Goal: Contribute content

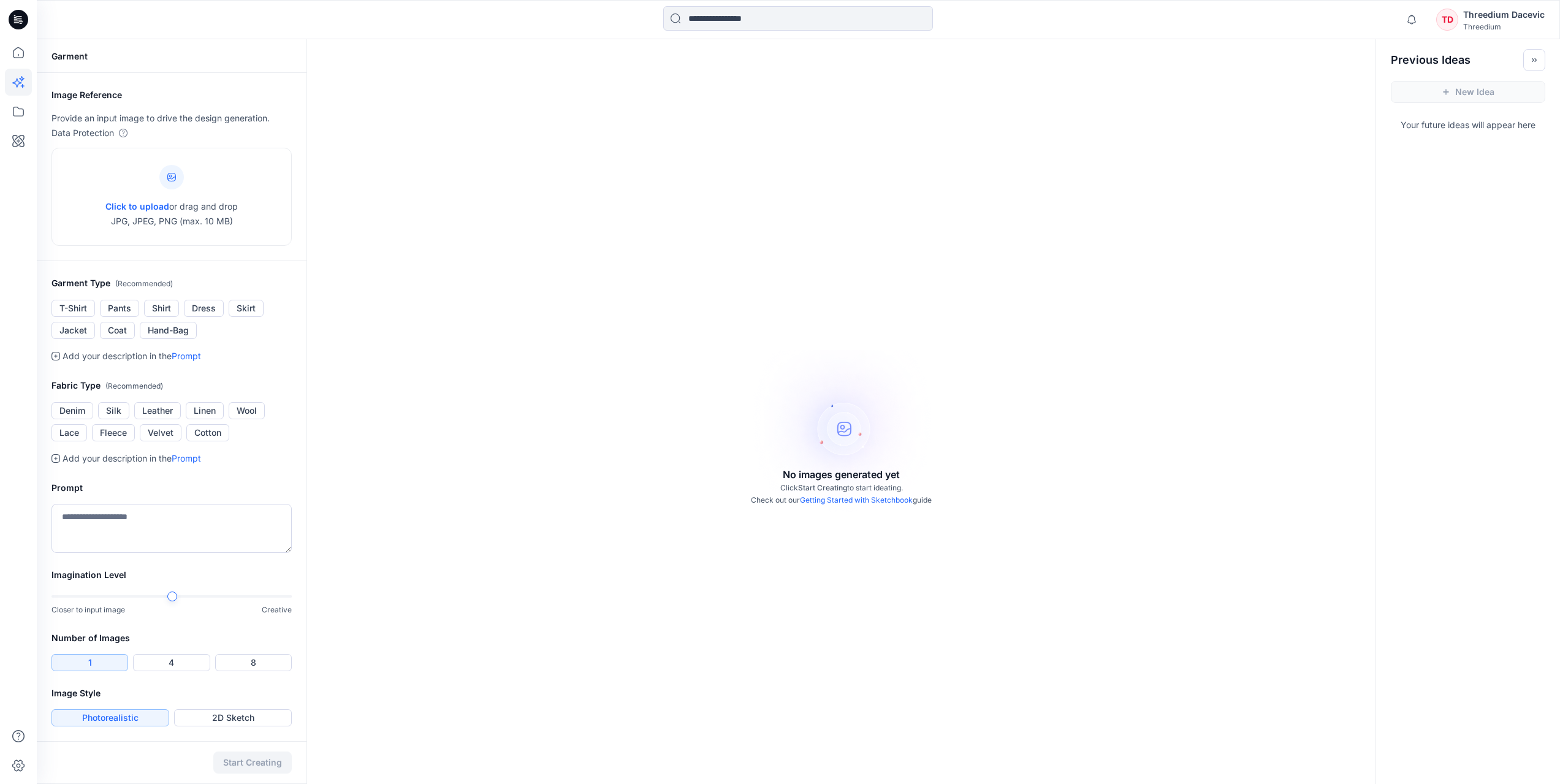
scroll to position [39, 0]
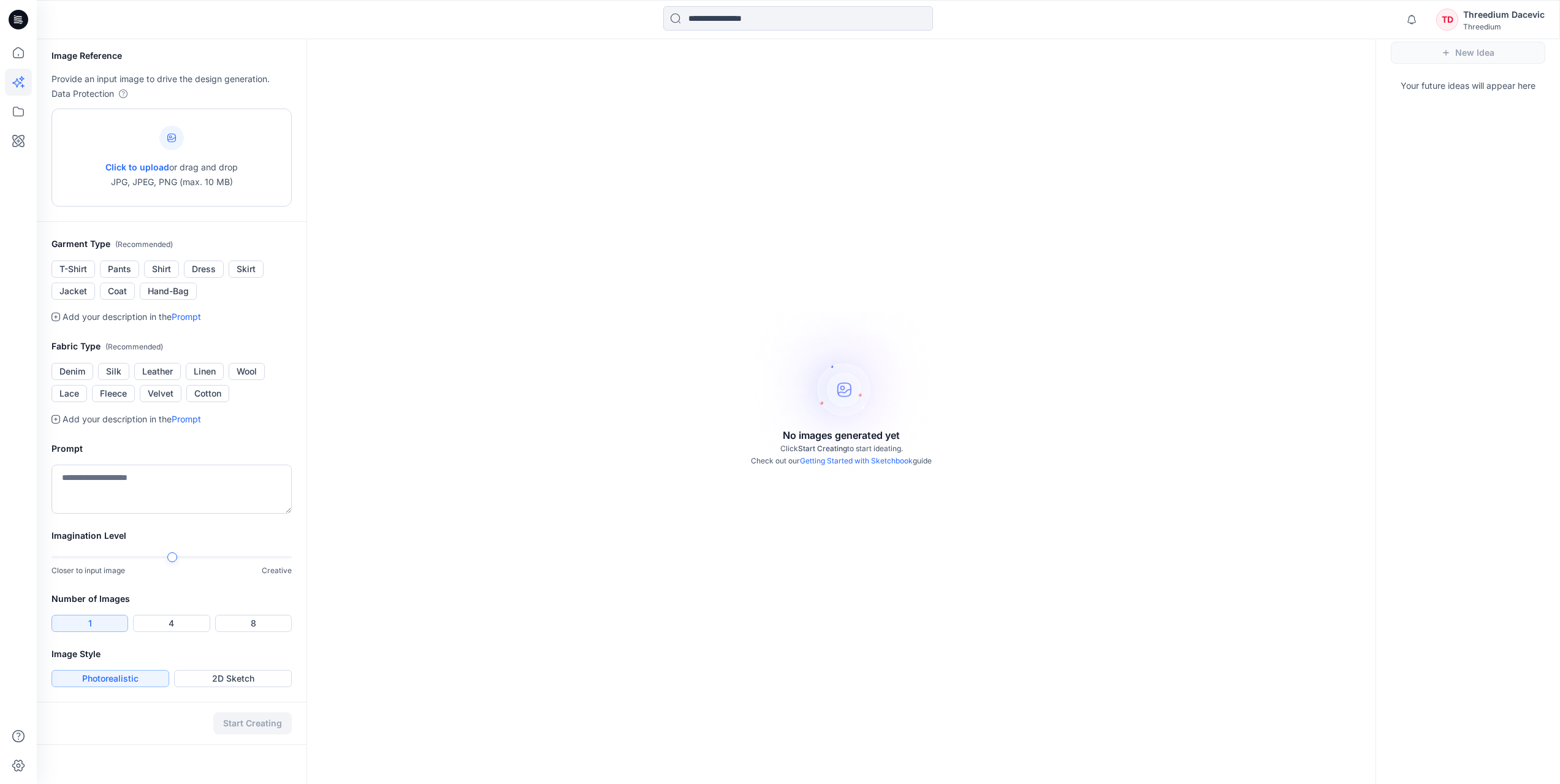
click at [176, 131] on div at bounding box center [172, 138] width 25 height 25
type input "**********"
drag, startPoint x: 171, startPoint y: 236, endPoint x: 451, endPoint y: 335, distance: 297.0
click at [451, 335] on div "Garment Image Reference Provide an input image to drive the design generation. …" at bounding box center [799, 392] width 1524 height 784
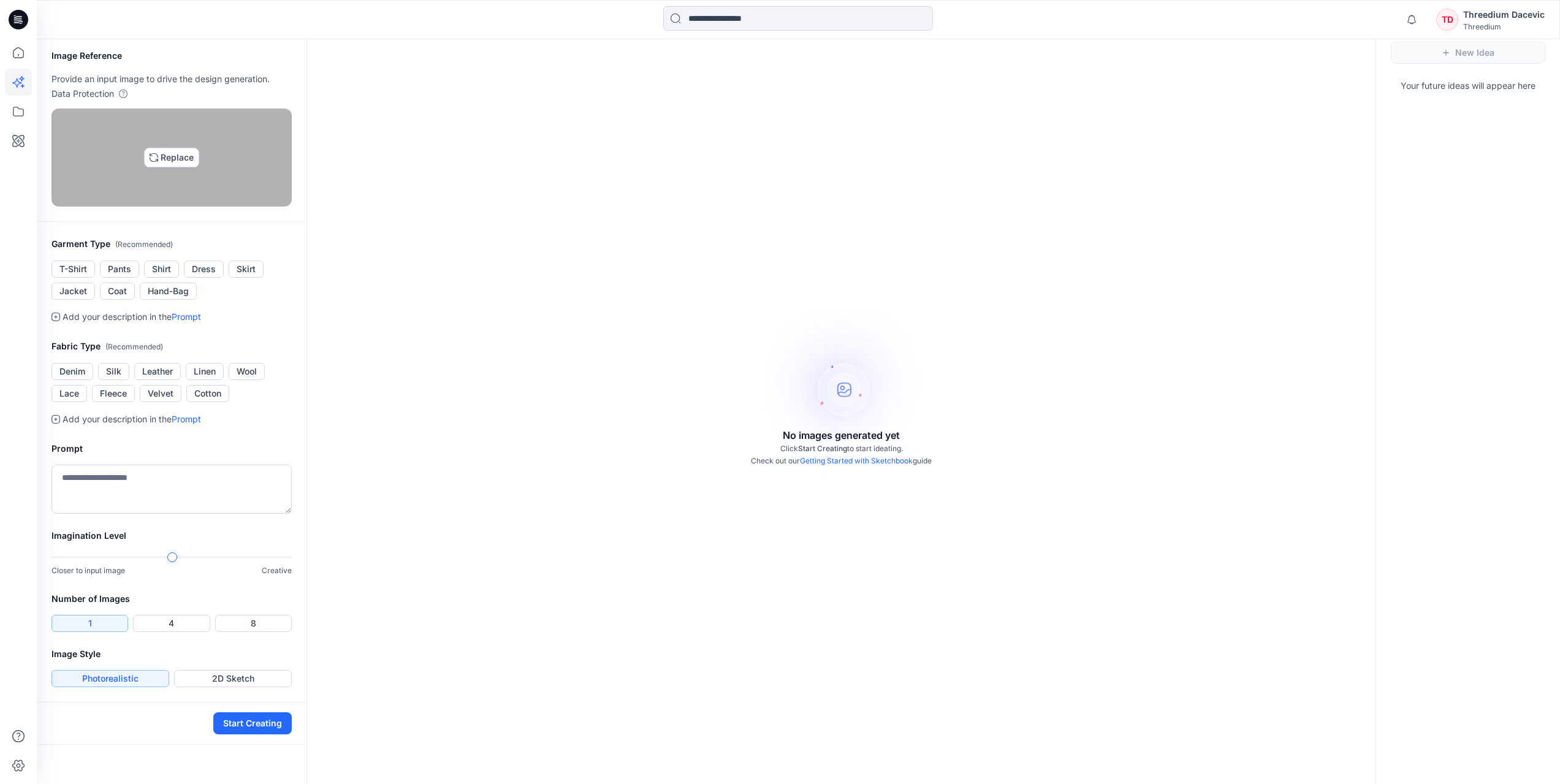
click at [167, 163] on img at bounding box center [172, 158] width 10 height 10
type input "**********"
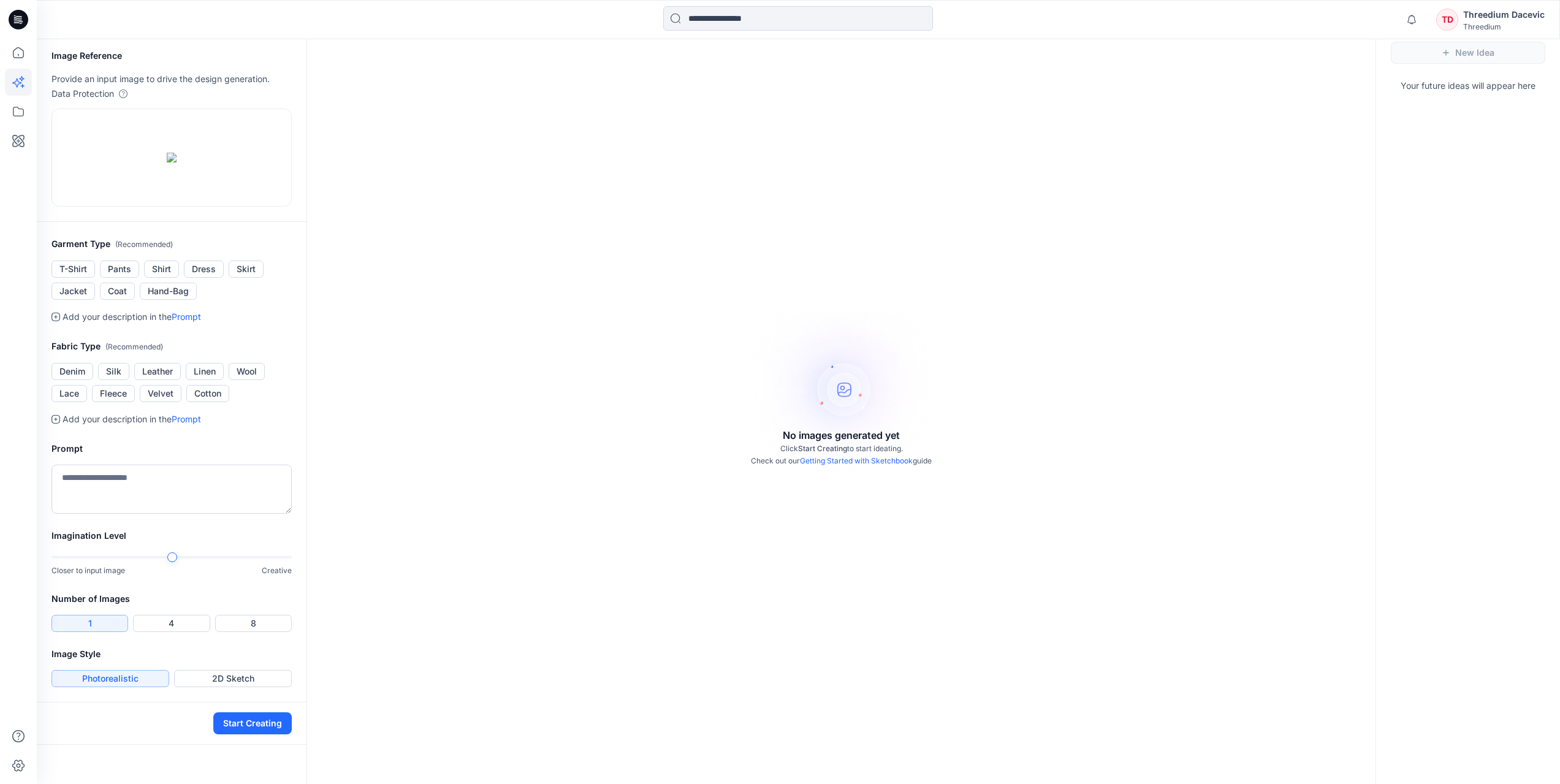
scroll to position [142, 0]
click at [246, 734] on button "Start Creating" at bounding box center [252, 723] width 78 height 22
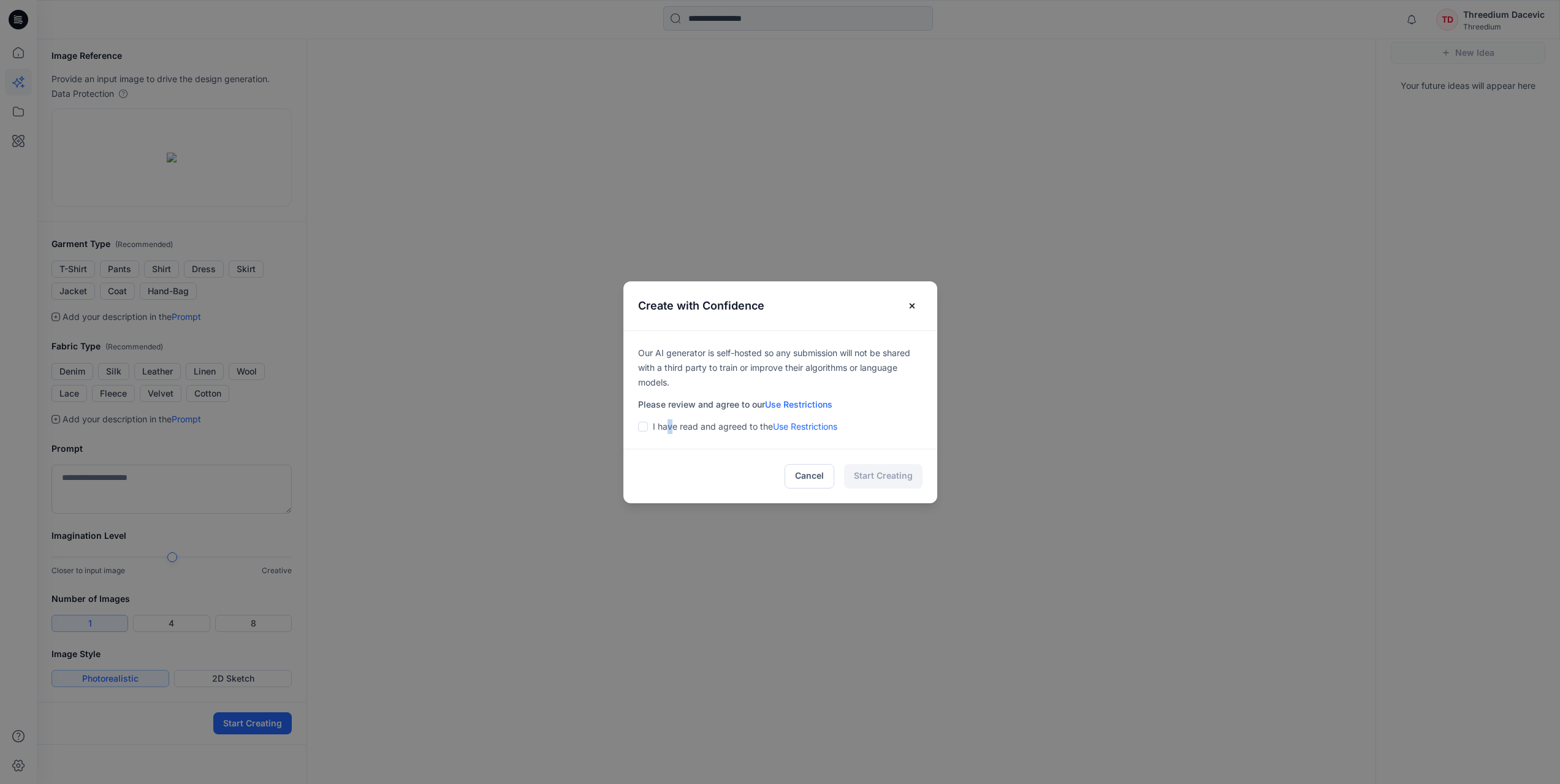
click at [674, 433] on p "I have read and agreed to the Use Restrictions" at bounding box center [744, 426] width 184 height 15
click at [648, 432] on label at bounding box center [643, 426] width 10 height 15
click at [873, 476] on button "Start Creating" at bounding box center [883, 477] width 78 height 25
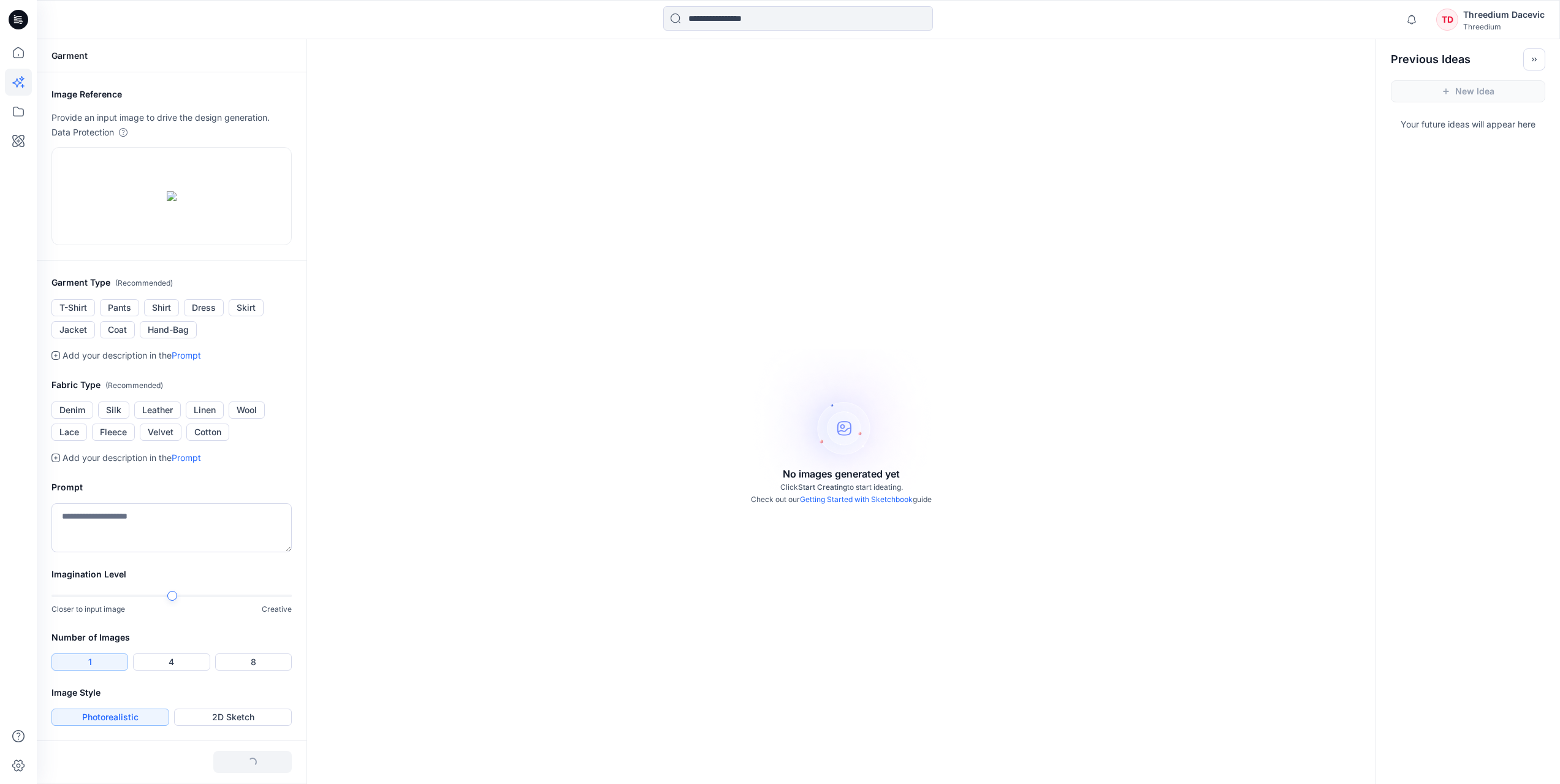
scroll to position [0, 0]
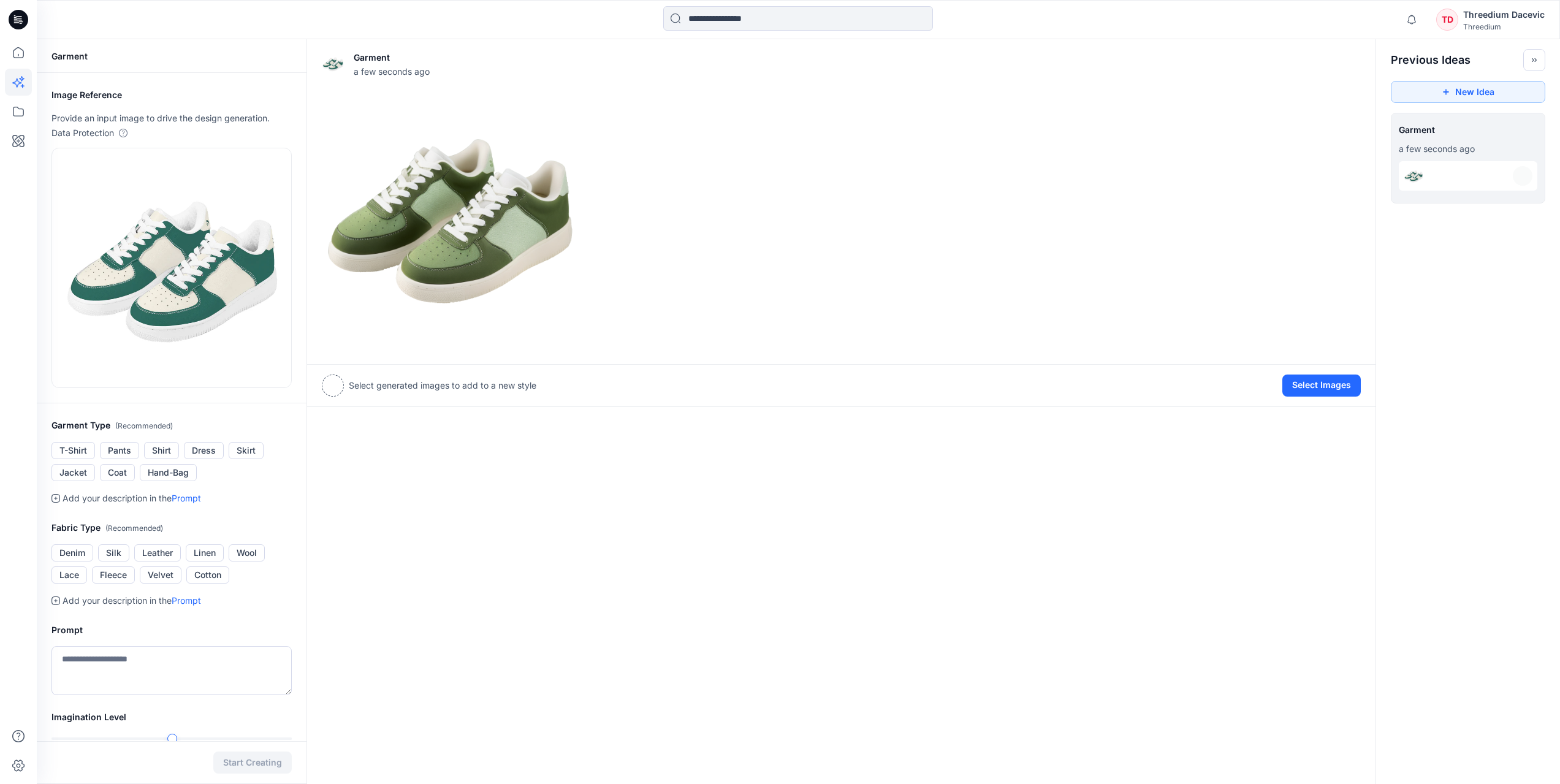
click at [343, 386] on div at bounding box center [333, 385] width 22 height 22
click at [493, 316] on img at bounding box center [449, 221] width 255 height 255
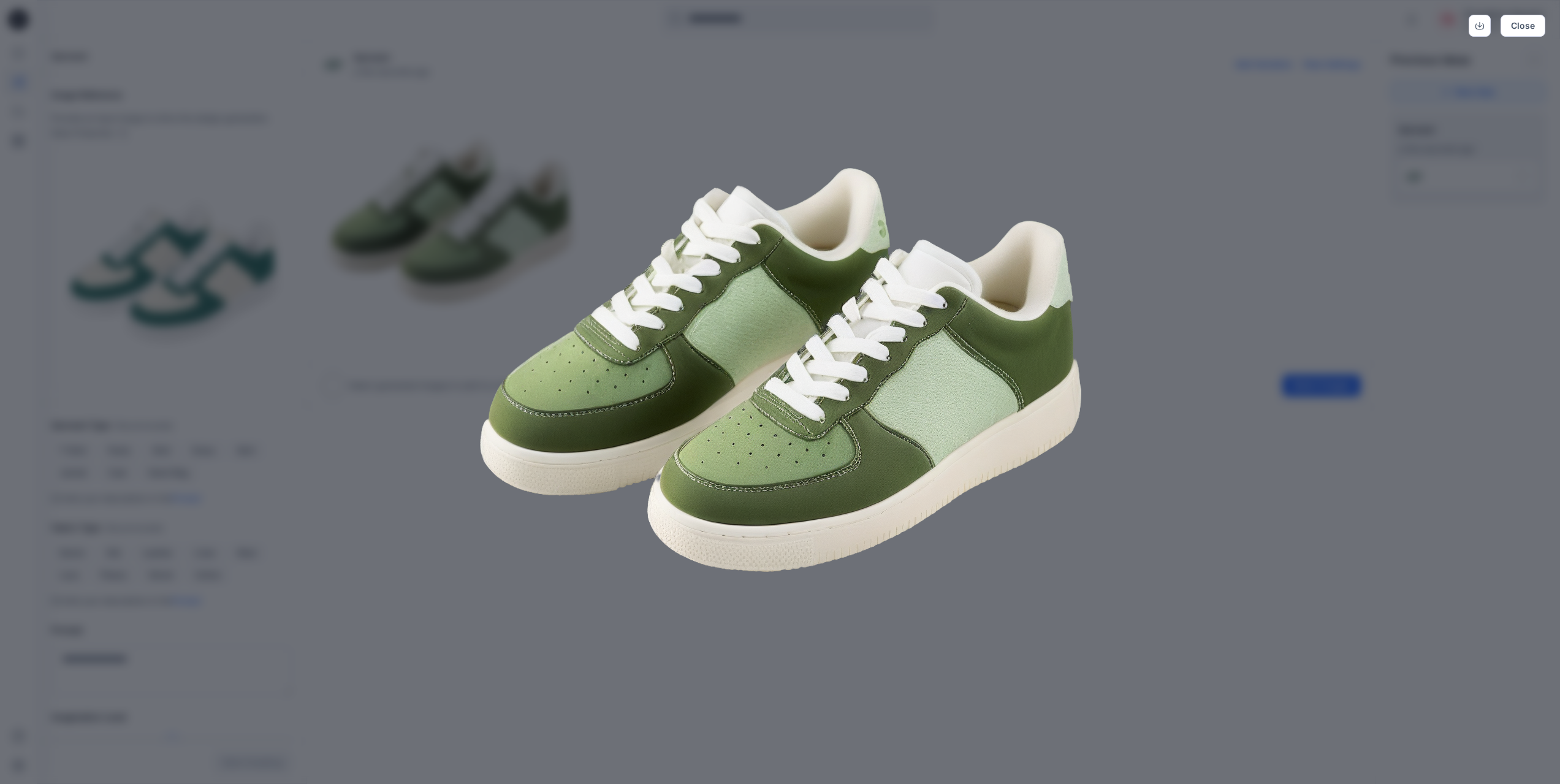
click at [841, 433] on img at bounding box center [781, 370] width 628 height 628
click at [1250, 382] on div "Close" at bounding box center [780, 392] width 1560 height 784
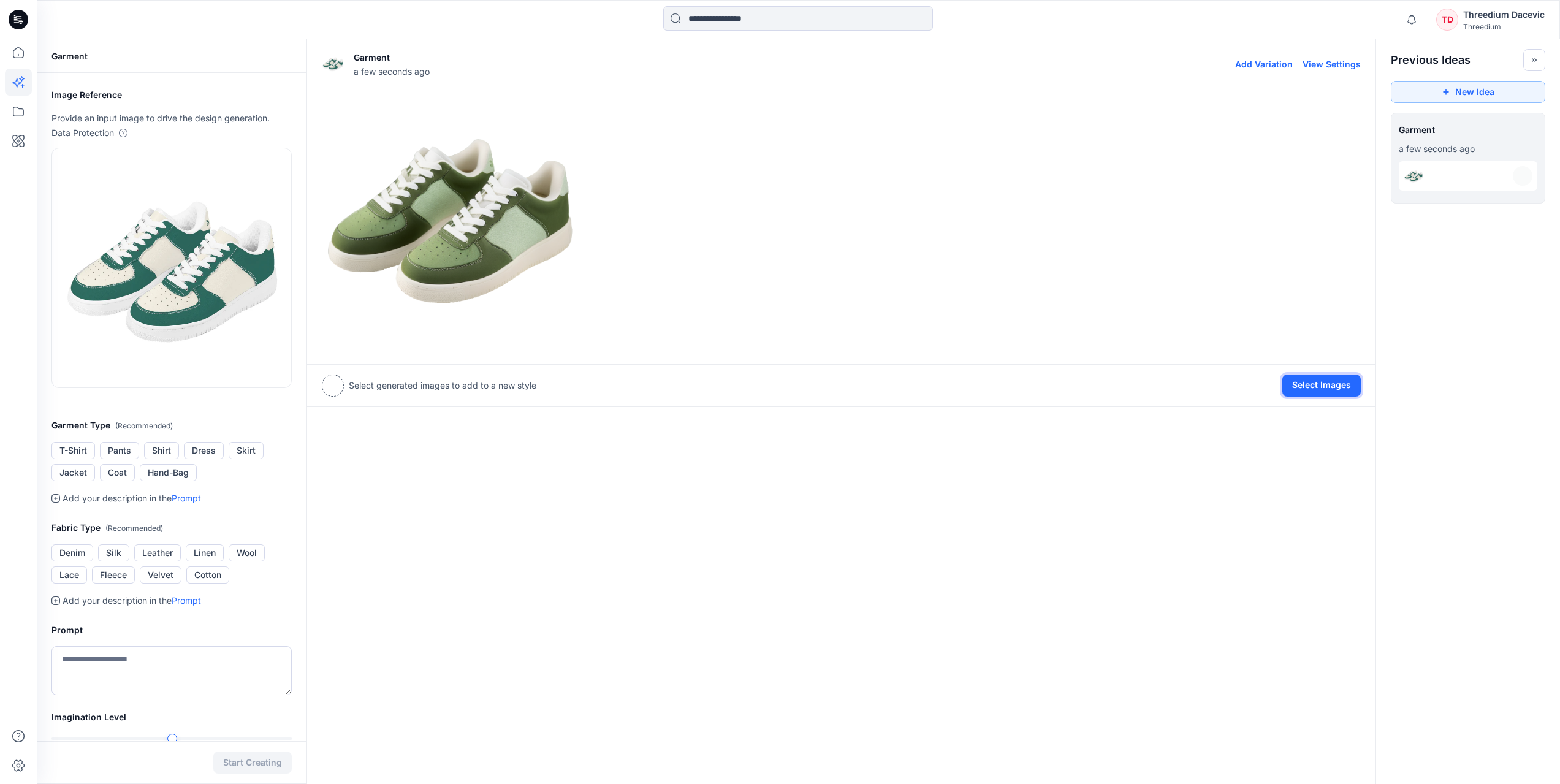
click at [1301, 390] on button "Select Images" at bounding box center [1321, 385] width 78 height 22
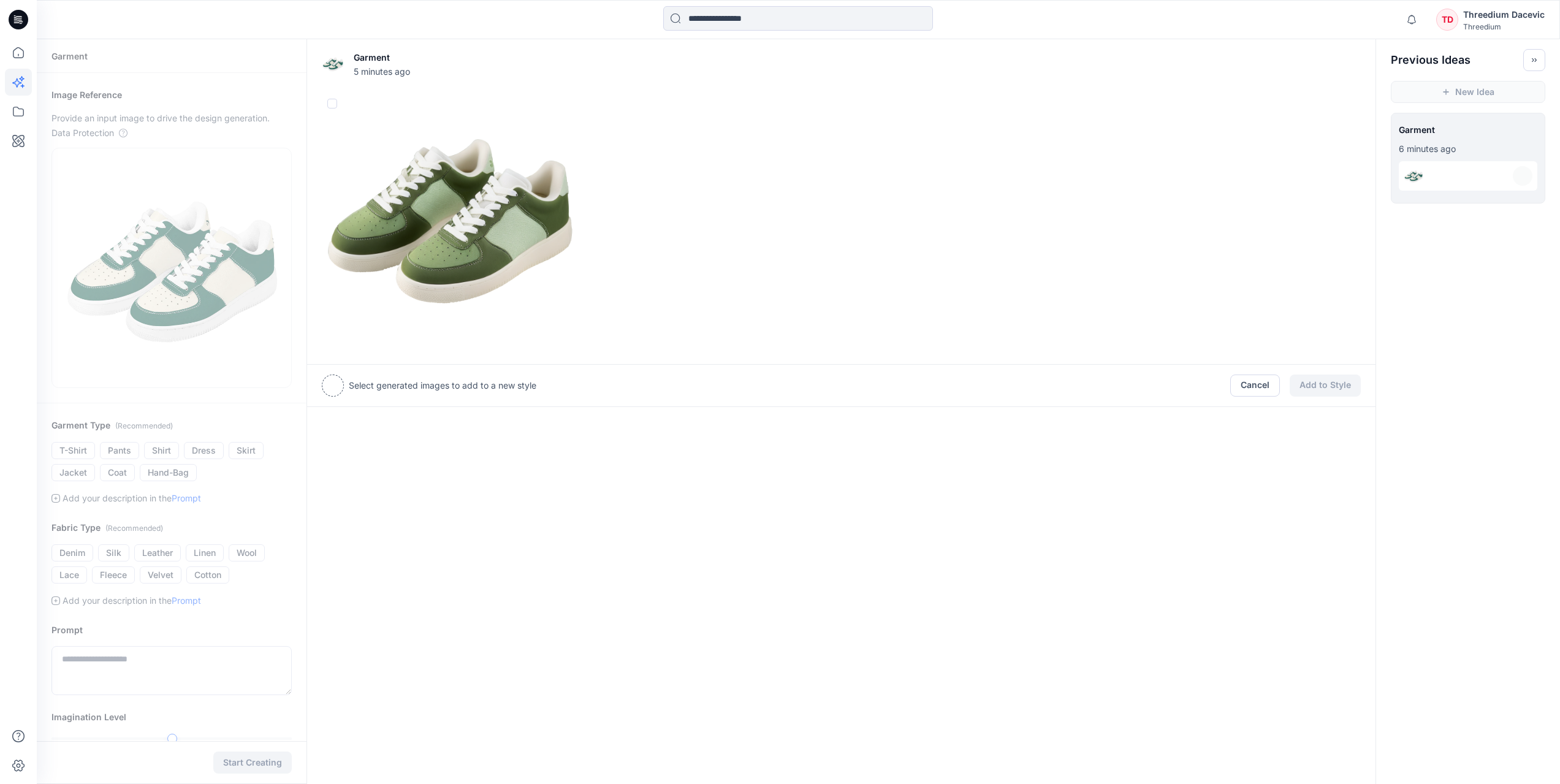
click at [498, 216] on img at bounding box center [449, 221] width 255 height 255
click at [1328, 382] on button "Add to Style" at bounding box center [1325, 387] width 71 height 22
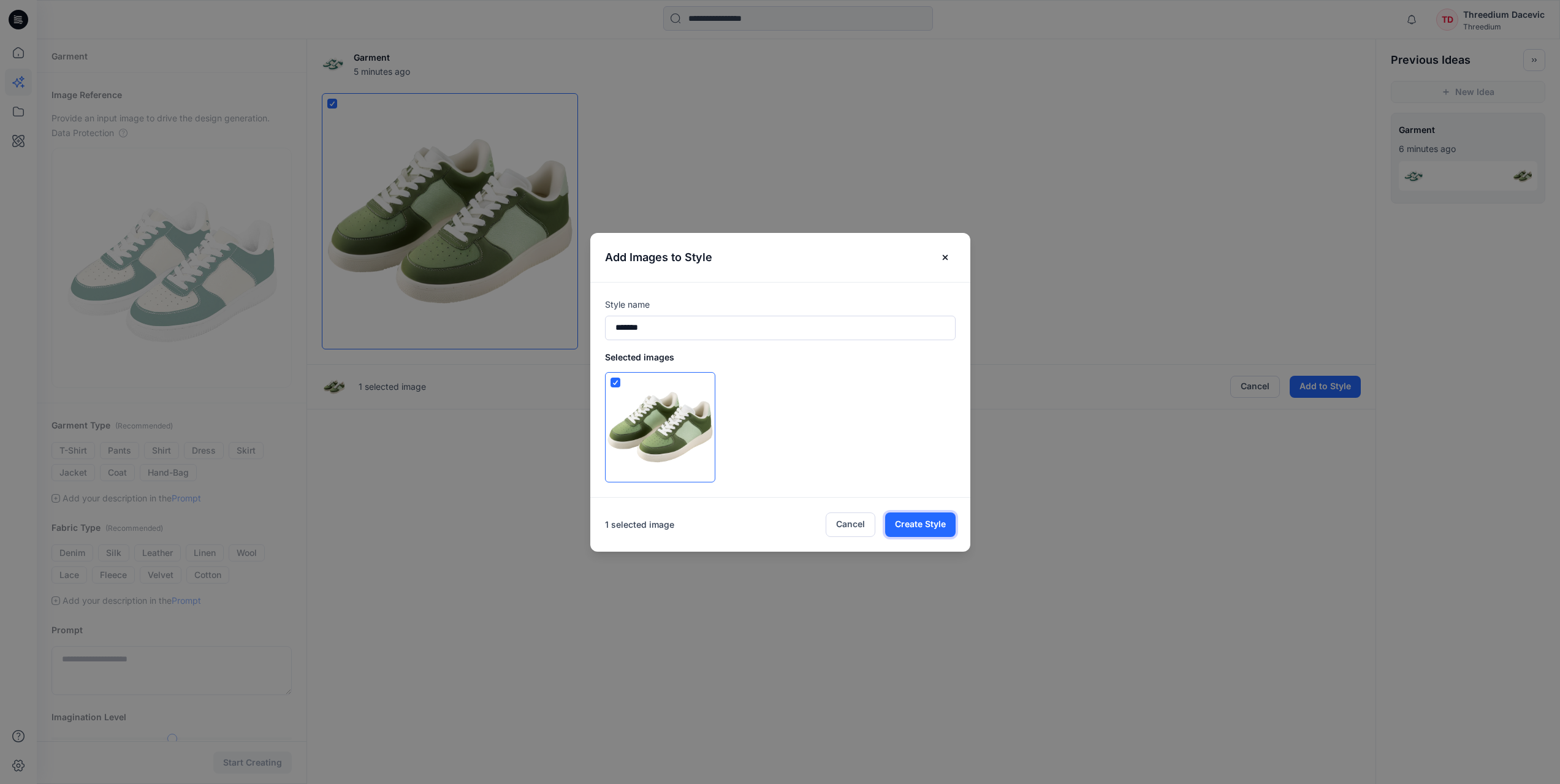
click at [937, 521] on button "Create Style" at bounding box center [920, 525] width 70 height 25
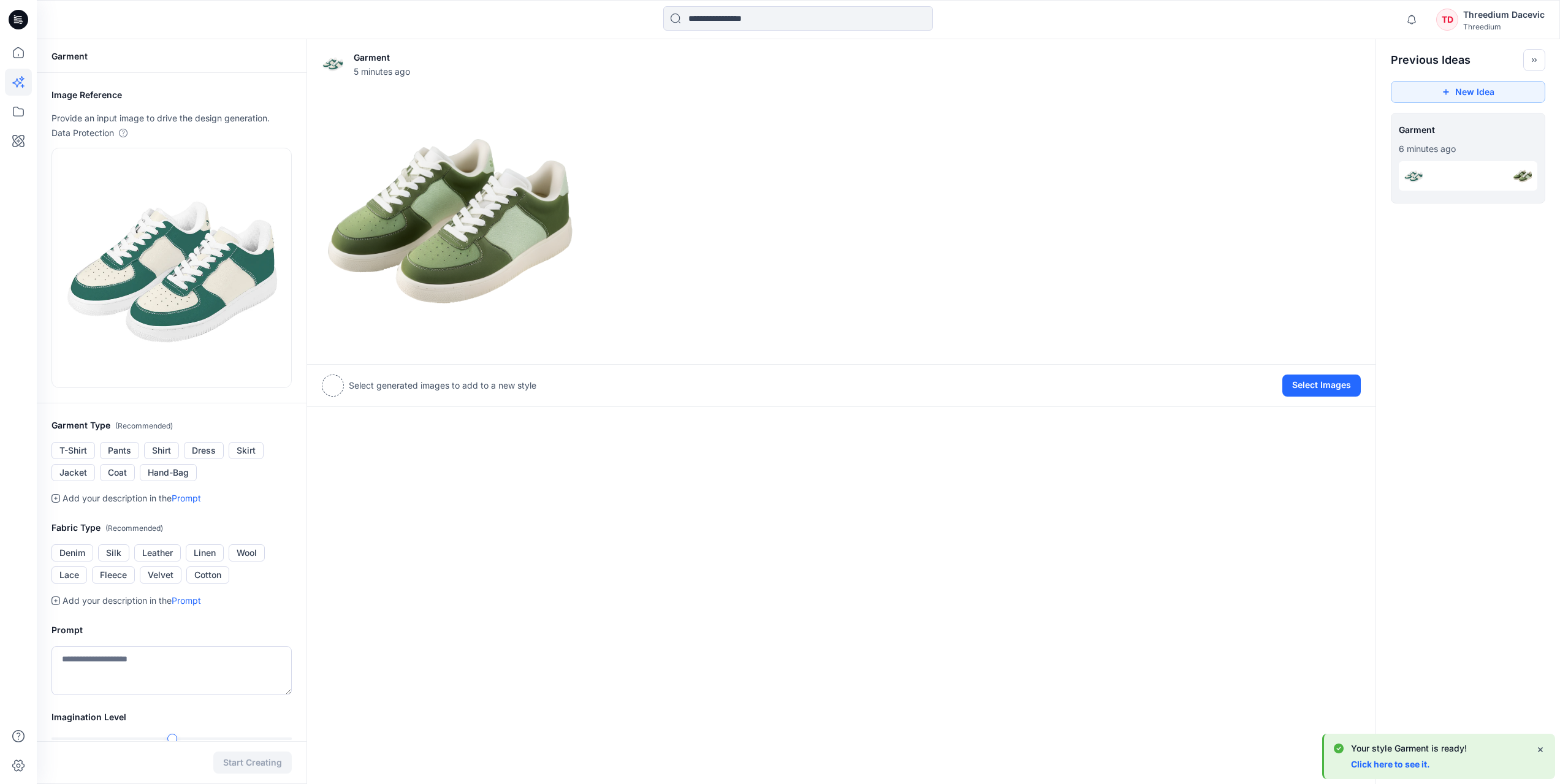
click at [1410, 766] on link "Click here to see it." at bounding box center [1391, 764] width 79 height 11
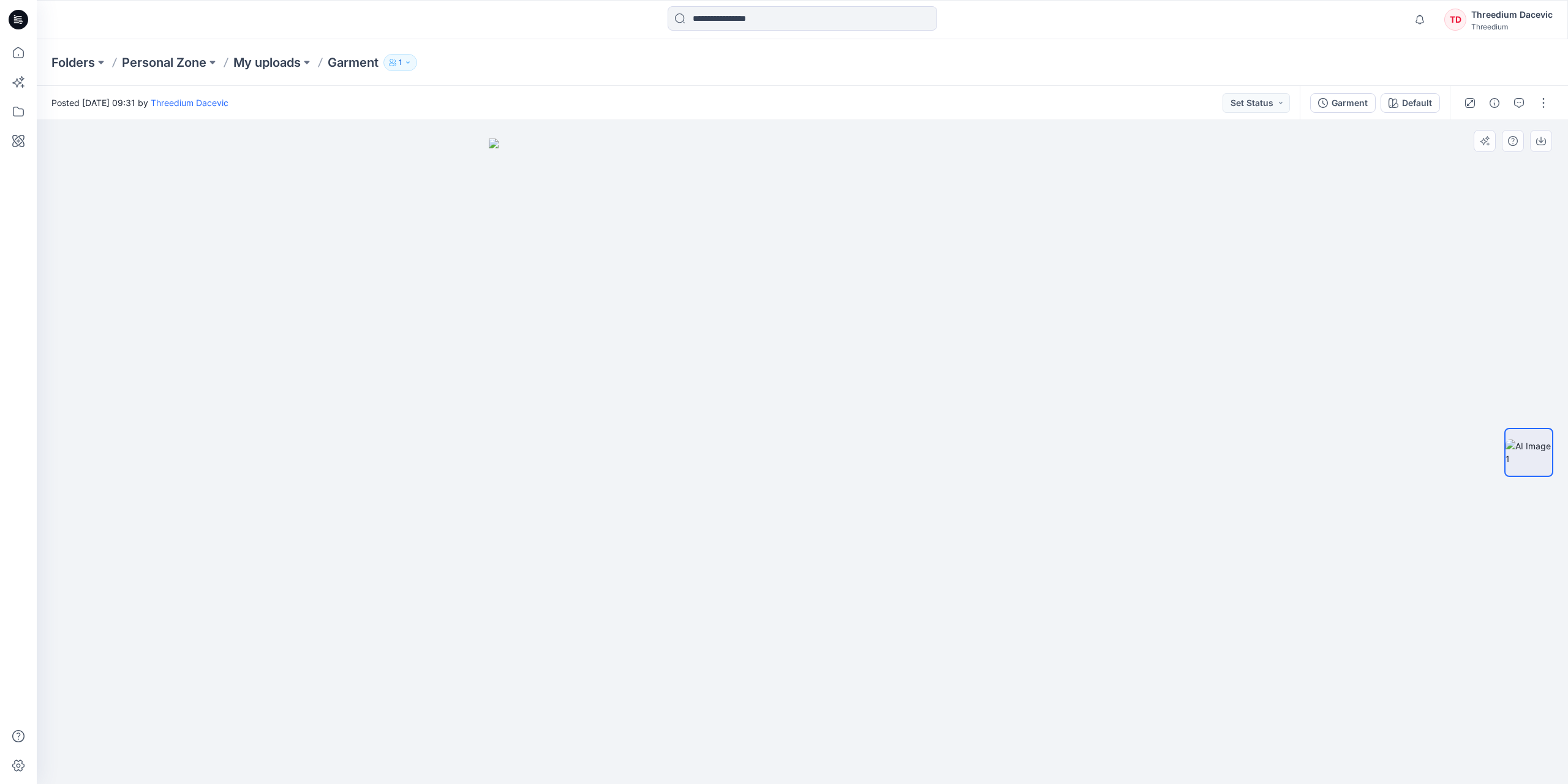
drag, startPoint x: 753, startPoint y: 380, endPoint x: 887, endPoint y: 349, distance: 137.5
click at [887, 349] on img at bounding box center [803, 462] width 628 height 646
drag, startPoint x: 827, startPoint y: 405, endPoint x: 760, endPoint y: 444, distance: 77.5
click at [767, 431] on img at bounding box center [803, 462] width 628 height 646
drag, startPoint x: 974, startPoint y: 379, endPoint x: 931, endPoint y: 369, distance: 44.1
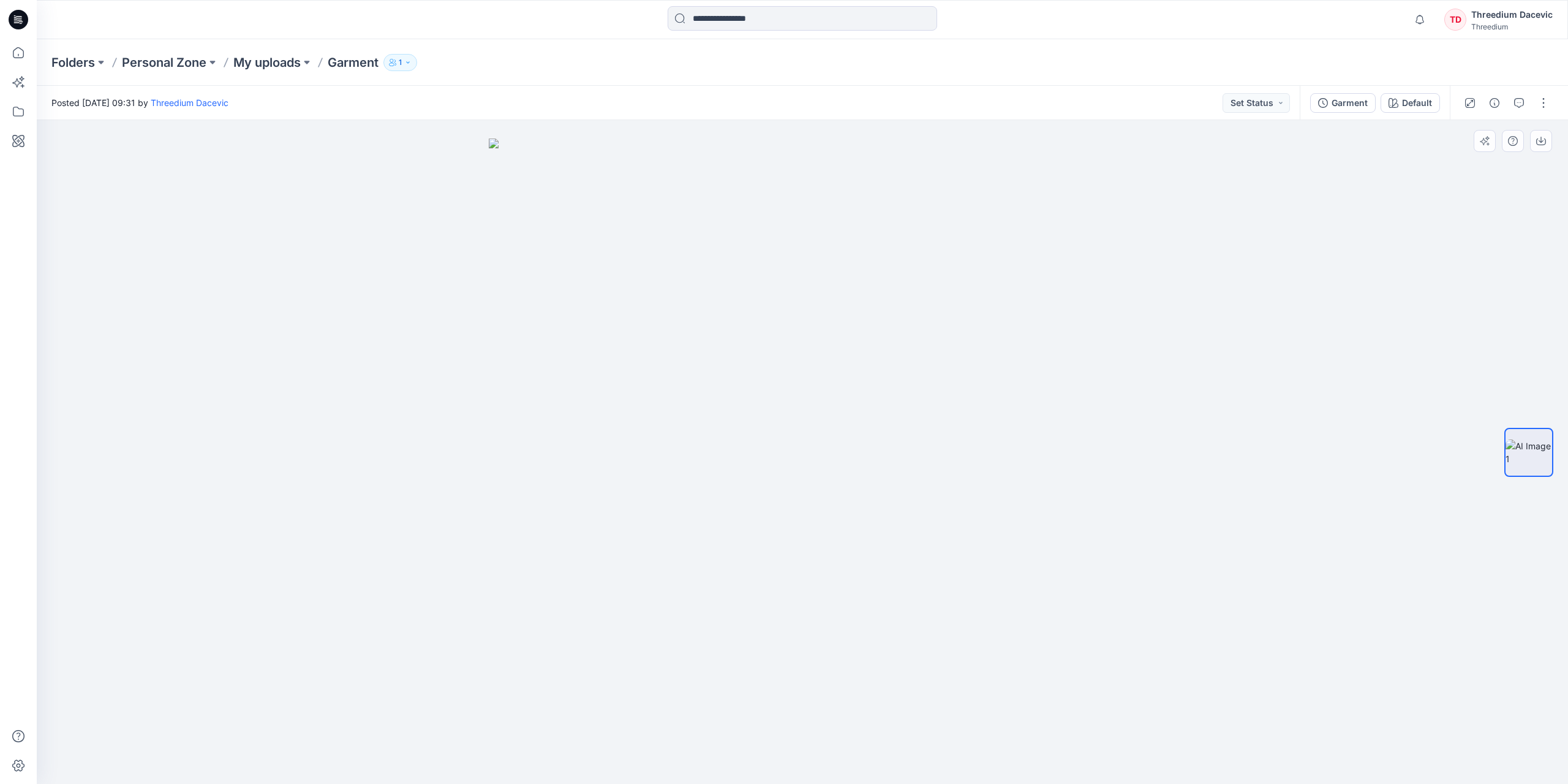
click at [931, 369] on img at bounding box center [803, 462] width 628 height 646
drag, startPoint x: 1002, startPoint y: 368, endPoint x: 1093, endPoint y: 356, distance: 91.8
click at [1085, 358] on img at bounding box center [803, 462] width 628 height 646
click at [1243, 106] on button "Set Status" at bounding box center [1257, 103] width 68 height 20
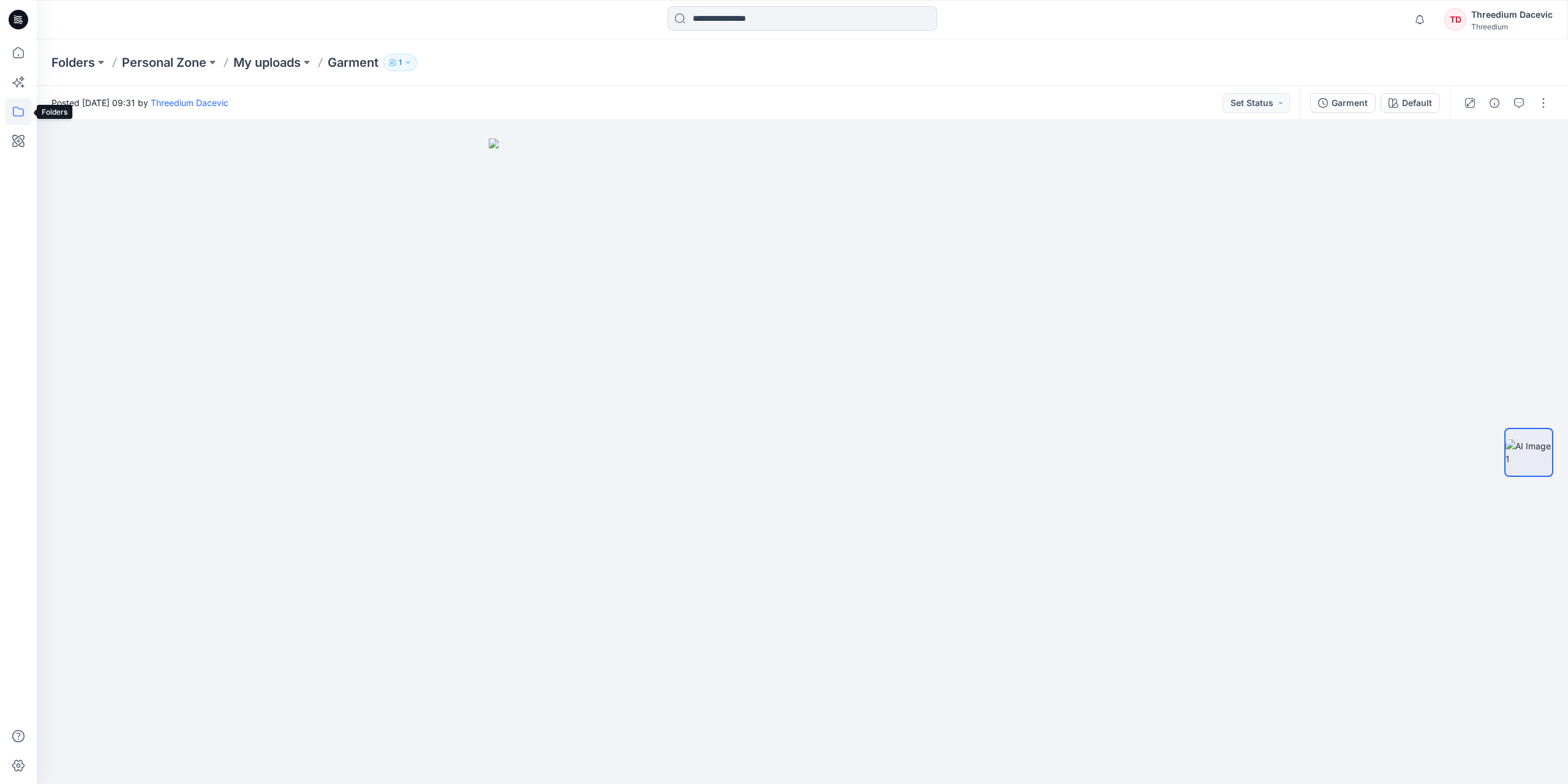
click at [18, 122] on icon at bounding box center [18, 112] width 27 height 27
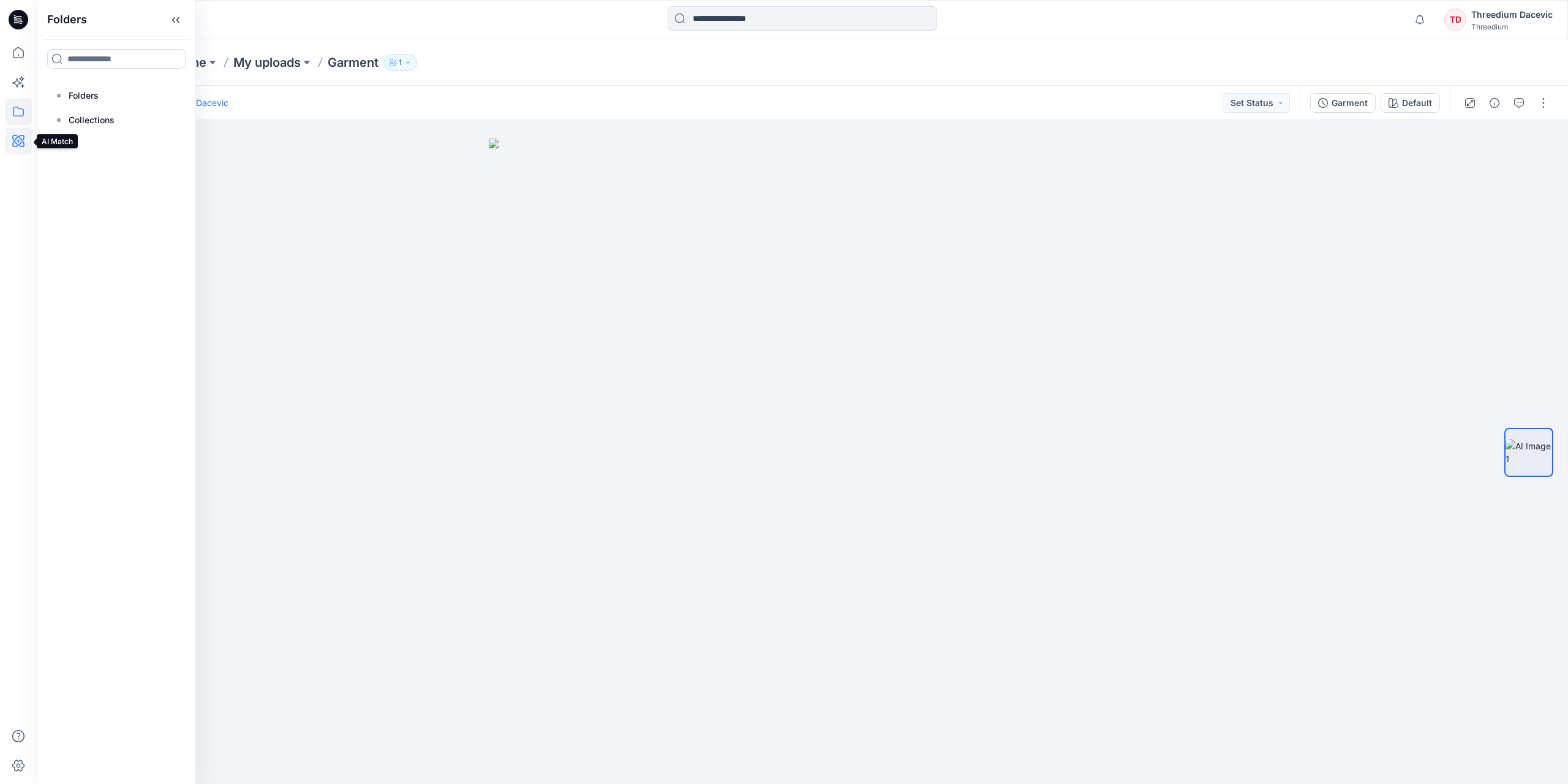
click at [13, 137] on icon at bounding box center [18, 140] width 27 height 27
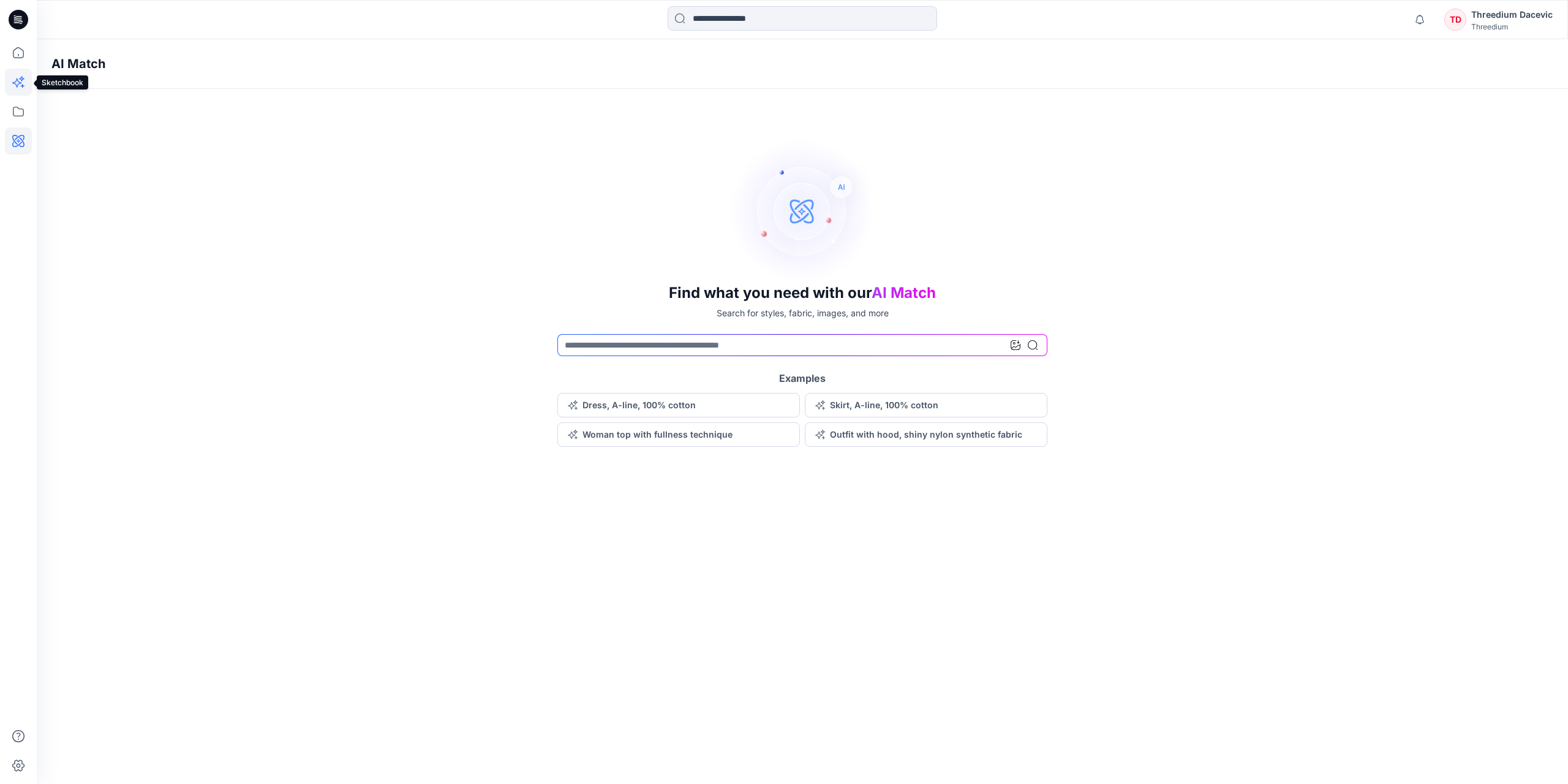
click at [13, 89] on icon at bounding box center [18, 82] width 27 height 27
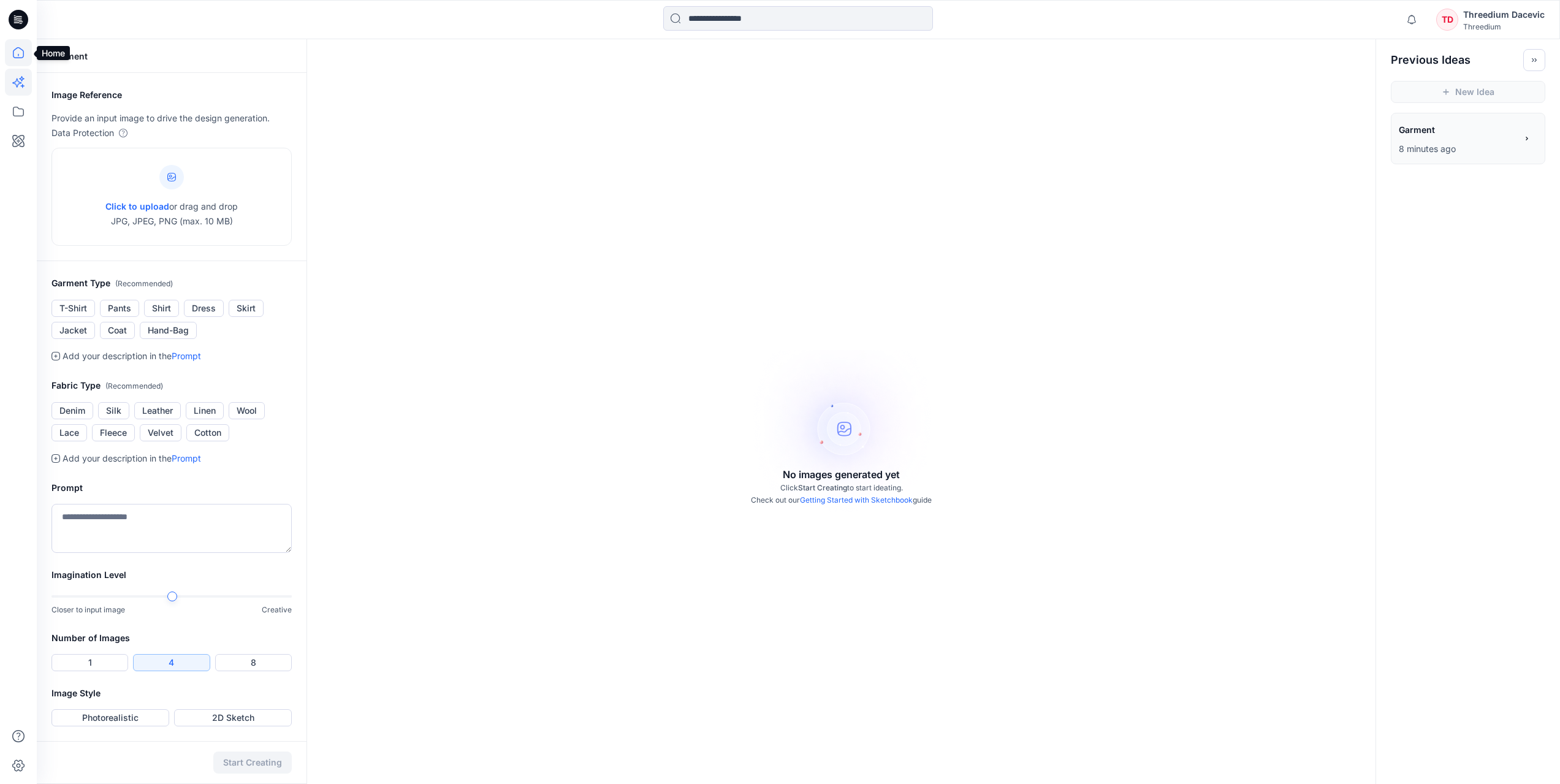
click at [12, 59] on icon at bounding box center [18, 52] width 27 height 27
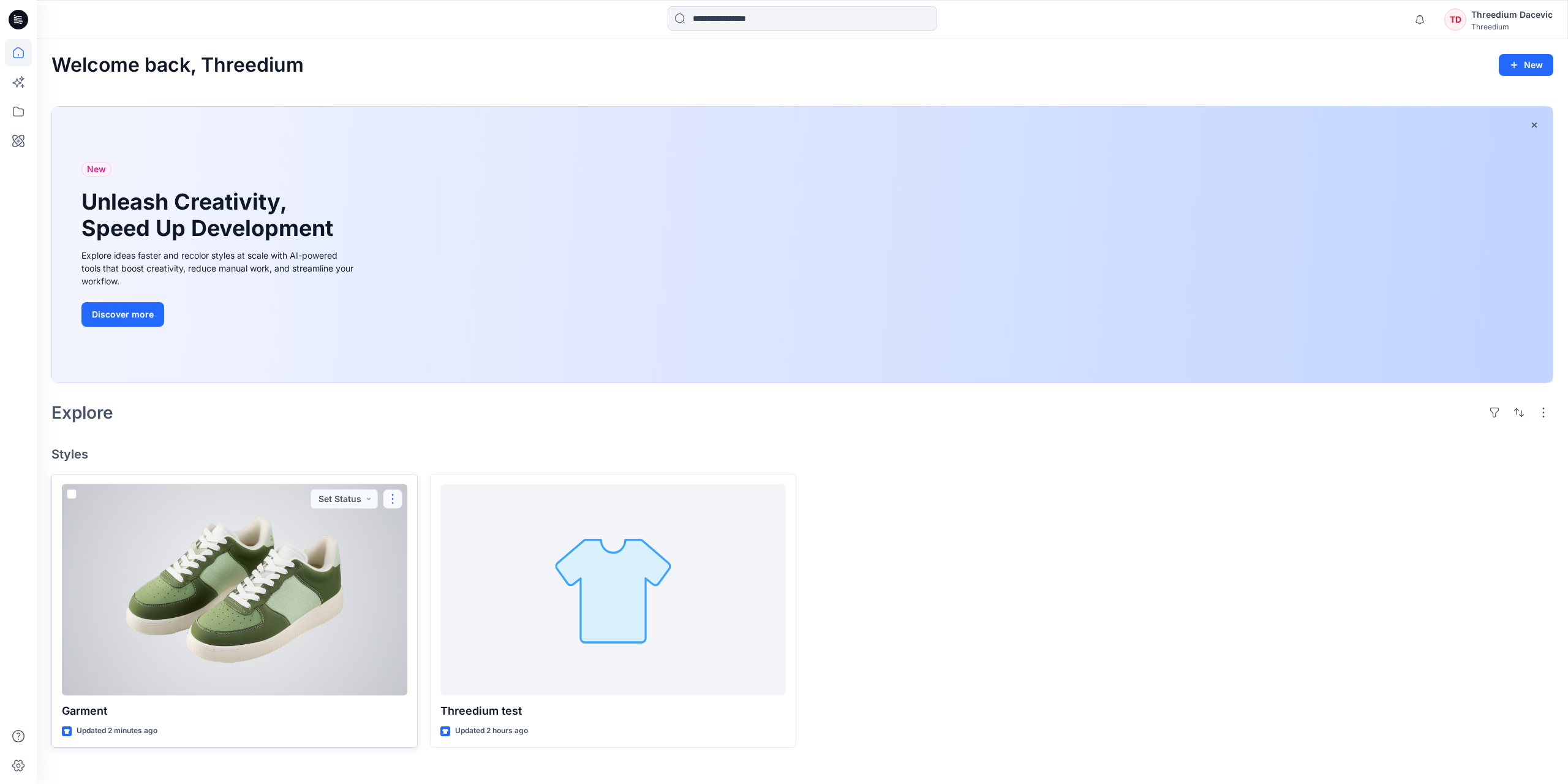
click at [398, 502] on button "button" at bounding box center [393, 499] width 20 height 20
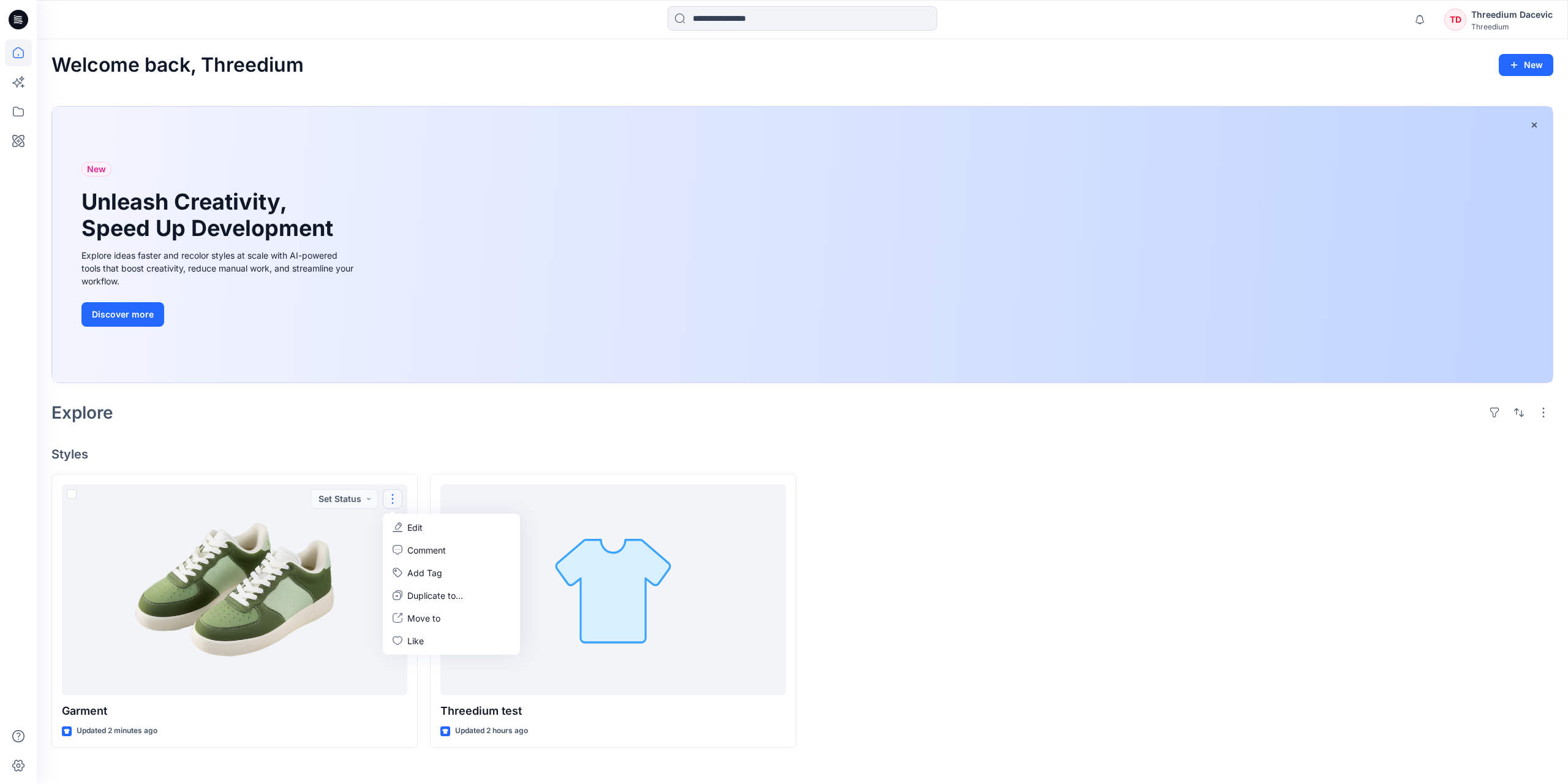
click at [1015, 503] on div at bounding box center [992, 611] width 367 height 274
click at [985, 130] on div "New Unleash Creativity, Speed Up Development Explore ideas faster and recolor s…" at bounding box center [803, 245] width 1501 height 276
click at [1277, 248] on div "New Unleash Creativity, Speed Up Development Explore ideas faster and recolor s…" at bounding box center [803, 245] width 1501 height 276
click at [1234, 279] on div "New Unleash Creativity, Speed Up Development Explore ideas faster and recolor s…" at bounding box center [803, 245] width 1501 height 276
drag, startPoint x: 1240, startPoint y: 264, endPoint x: 1028, endPoint y: 253, distance: 212.3
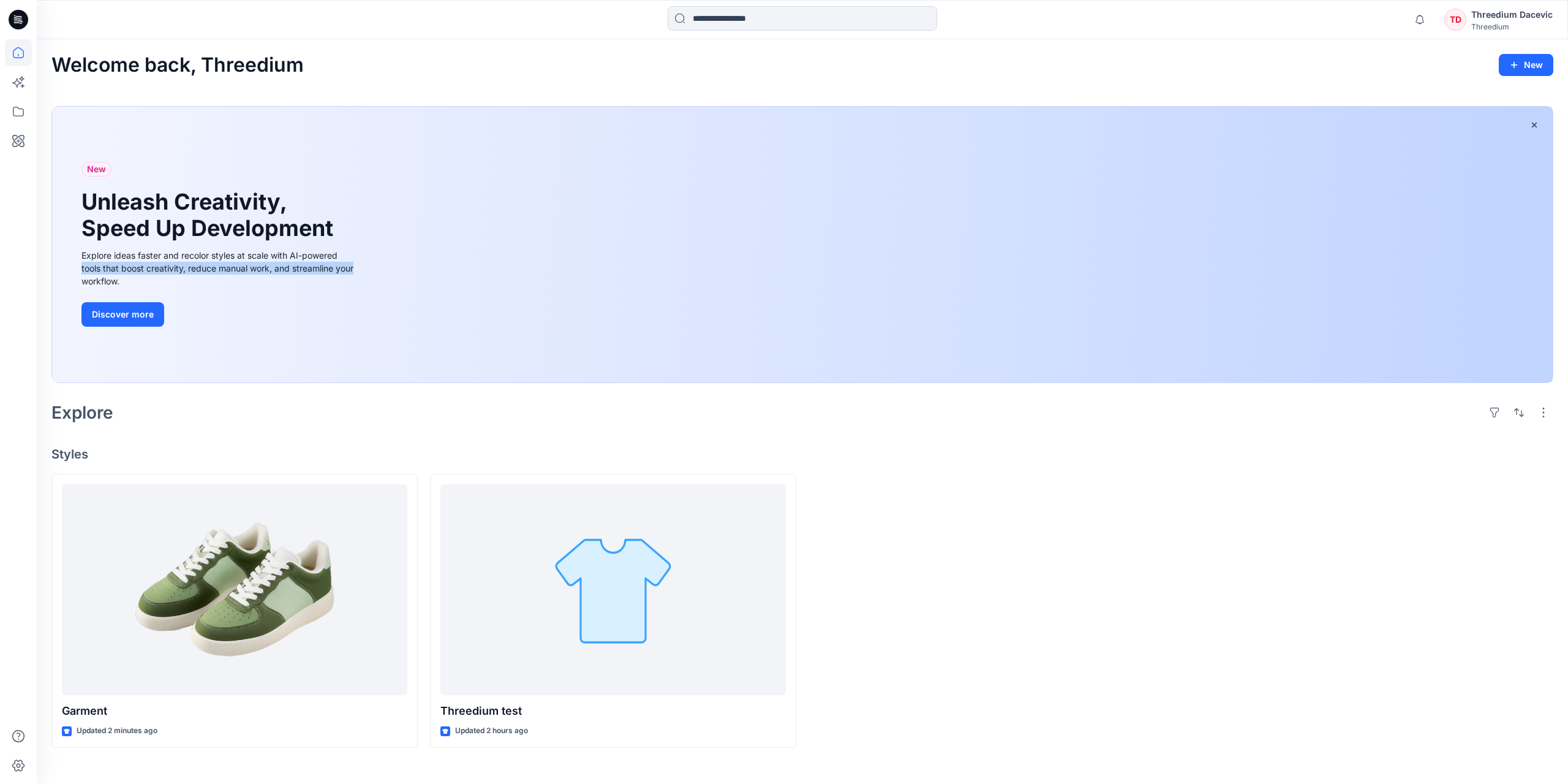
click at [1023, 250] on div "New Unleash Creativity, Speed Up Development Explore ideas faster and recolor s…" at bounding box center [803, 245] width 1501 height 276
click at [835, 258] on div "New Unleash Creativity, Speed Up Development Explore ideas faster and recolor s…" at bounding box center [803, 245] width 1501 height 276
click at [606, 251] on div "New Unleash Creativity, Speed Up Development Explore ideas faster and recolor s…" at bounding box center [803, 245] width 1501 height 276
click at [1022, 231] on div "New Unleash Creativity, Speed Up Development Explore ideas faster and recolor s…" at bounding box center [803, 245] width 1501 height 276
click at [1274, 229] on div "New Unleash Creativity, Speed Up Development Explore ideas faster and recolor s…" at bounding box center [803, 245] width 1501 height 276
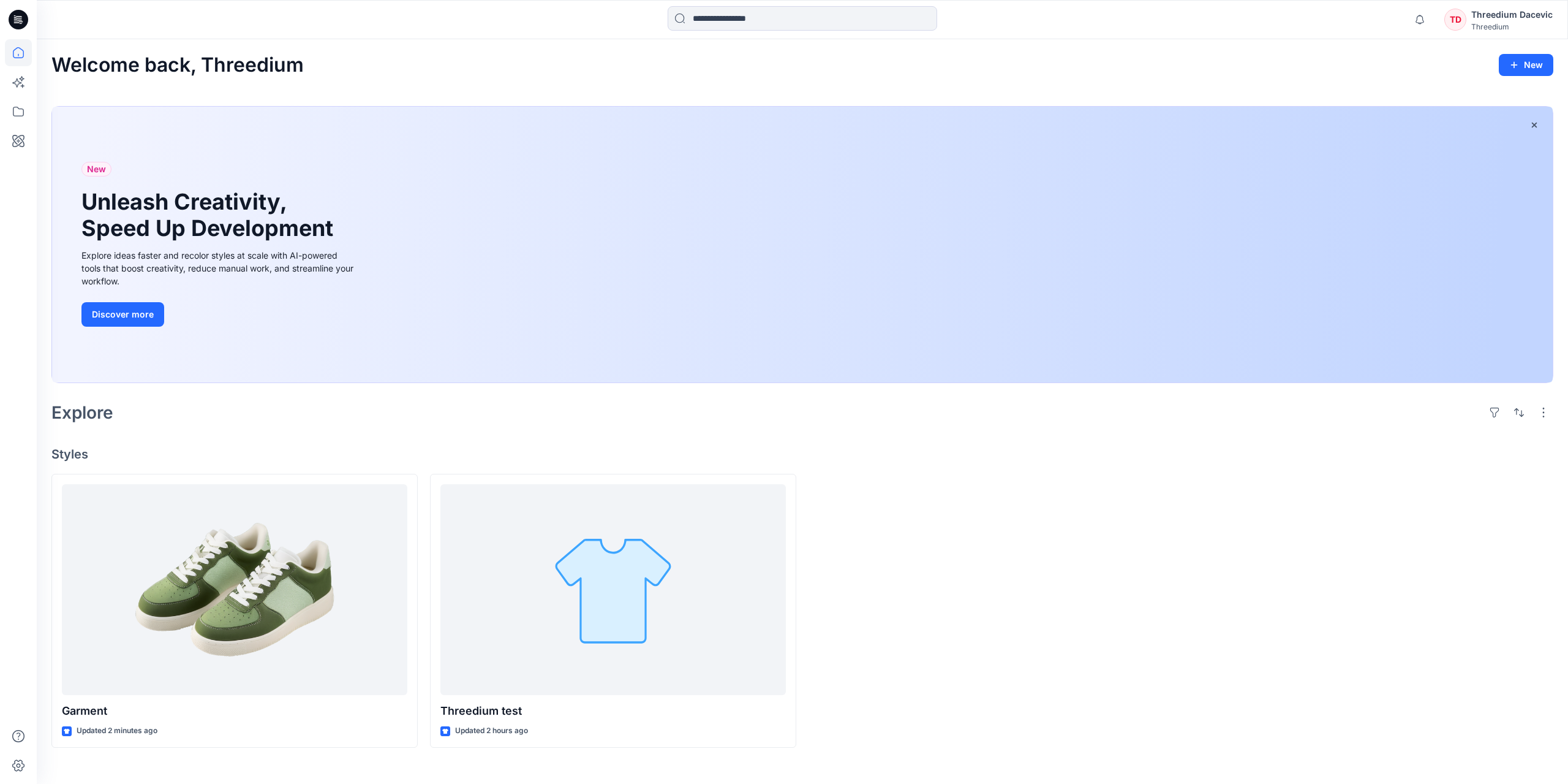
click at [1435, 236] on div "New Unleash Creativity, Speed Up Development Explore ideas faster and recolor s…" at bounding box center [803, 245] width 1501 height 276
drag, startPoint x: 1496, startPoint y: 245, endPoint x: 848, endPoint y: 239, distance: 648.0
click at [1489, 244] on div "New Unleash Creativity, Speed Up Development Explore ideas faster and recolor s…" at bounding box center [803, 245] width 1501 height 276
